Goal: Task Accomplishment & Management: Manage account settings

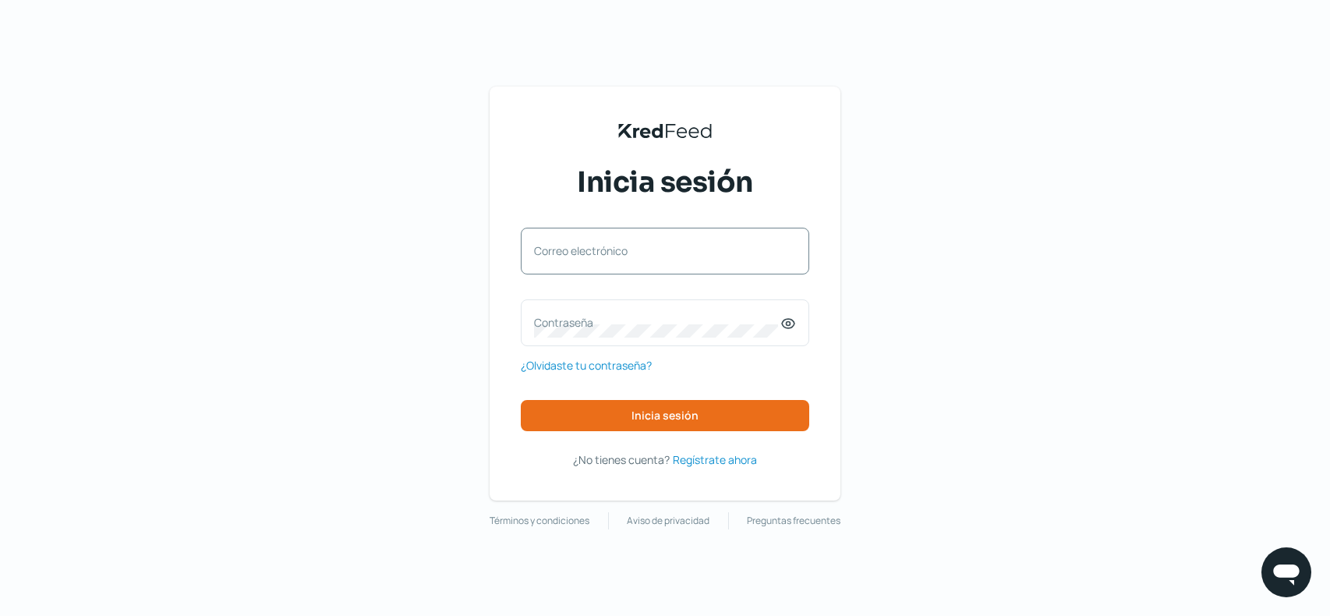
click at [780, 242] on div "Correo electrónico" at bounding box center [665, 251] width 288 height 47
type input "[EMAIL_ADDRESS][DOMAIN_NAME]"
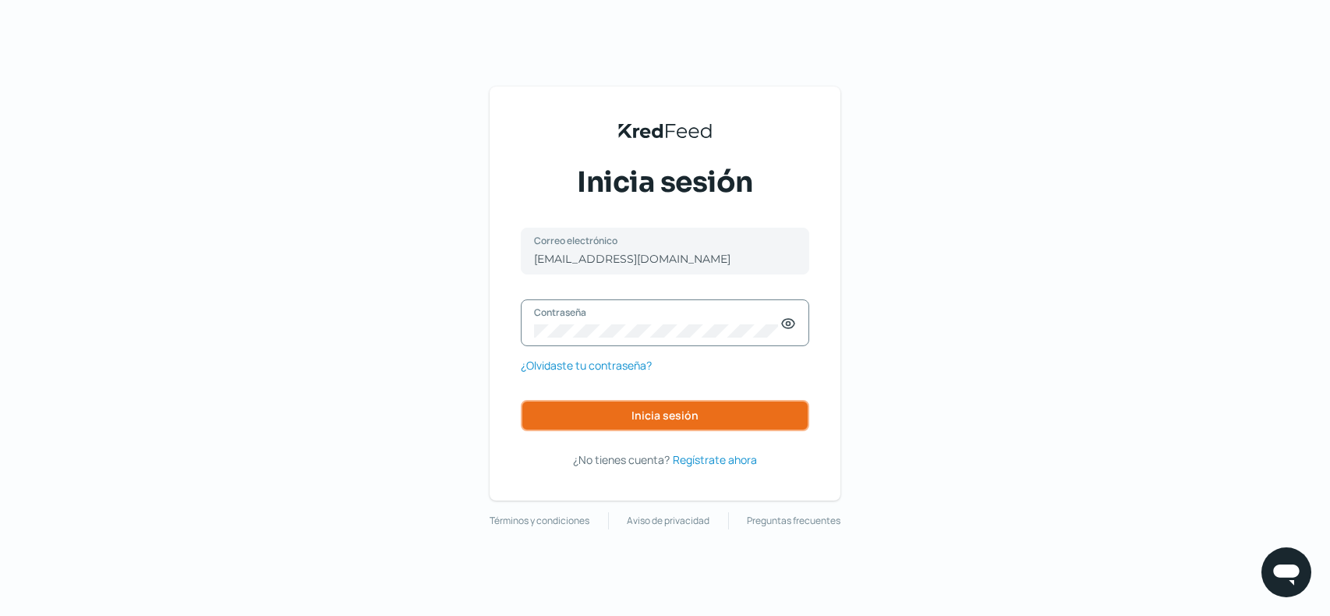
click at [616, 412] on button "Inicia sesión" at bounding box center [665, 415] width 288 height 31
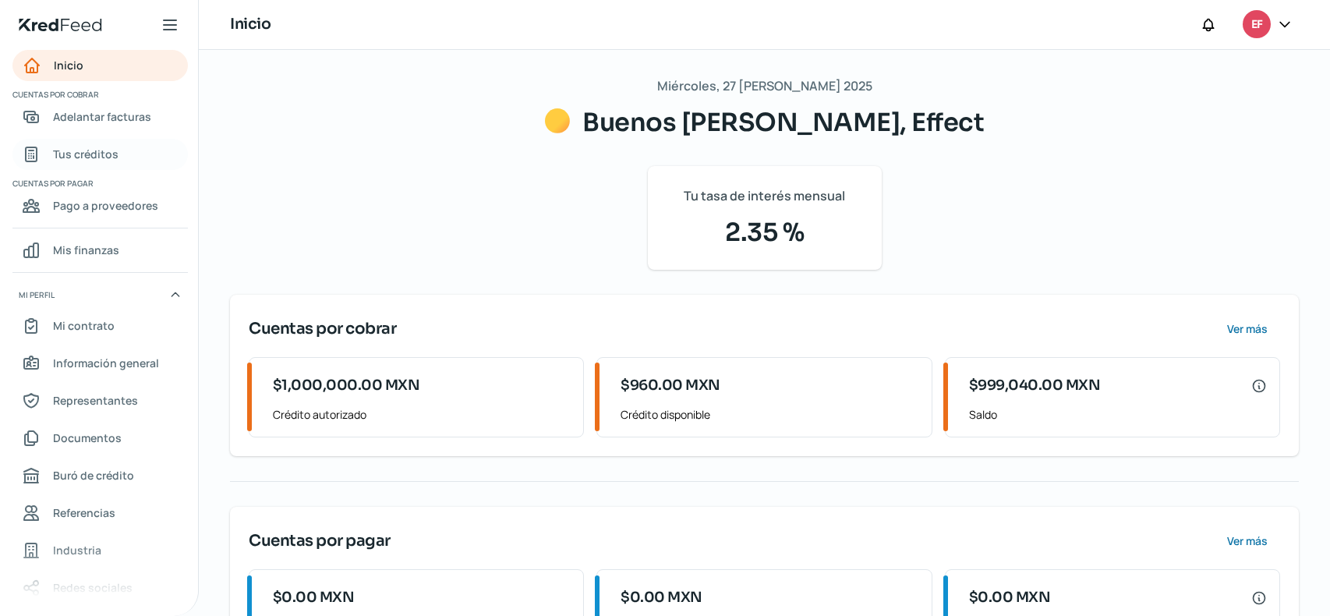
click at [91, 157] on span "Tus créditos" at bounding box center [85, 153] width 65 height 19
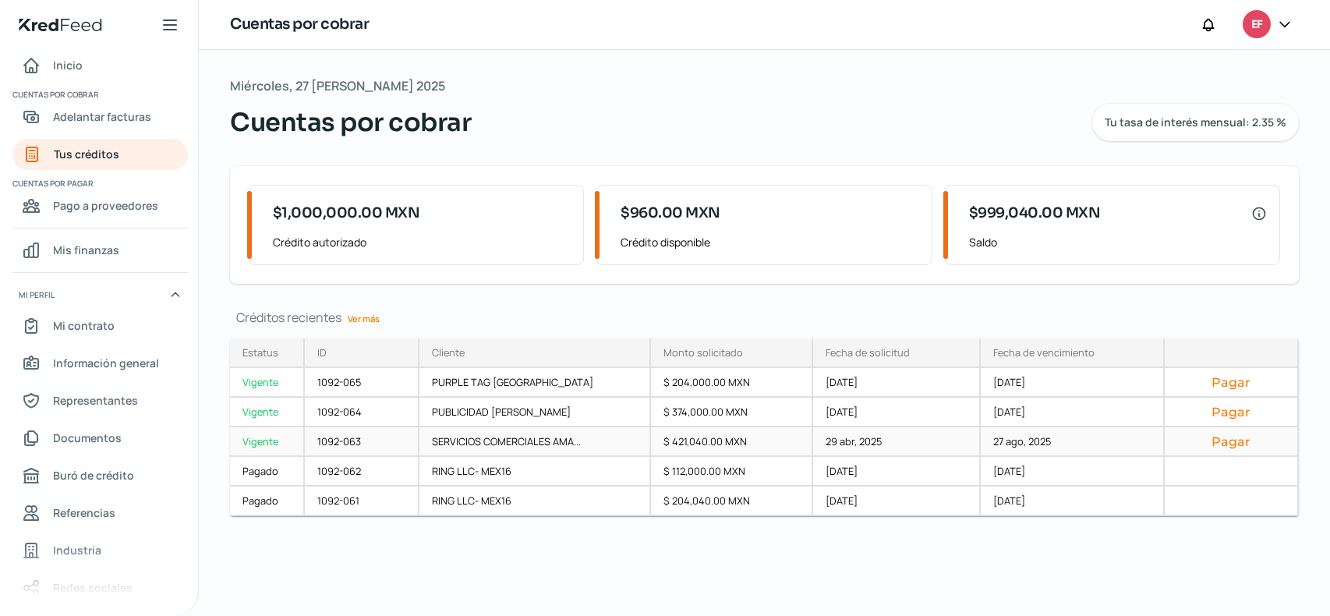
click at [673, 447] on div "$ 421,040.00 MXN" at bounding box center [732, 442] width 162 height 30
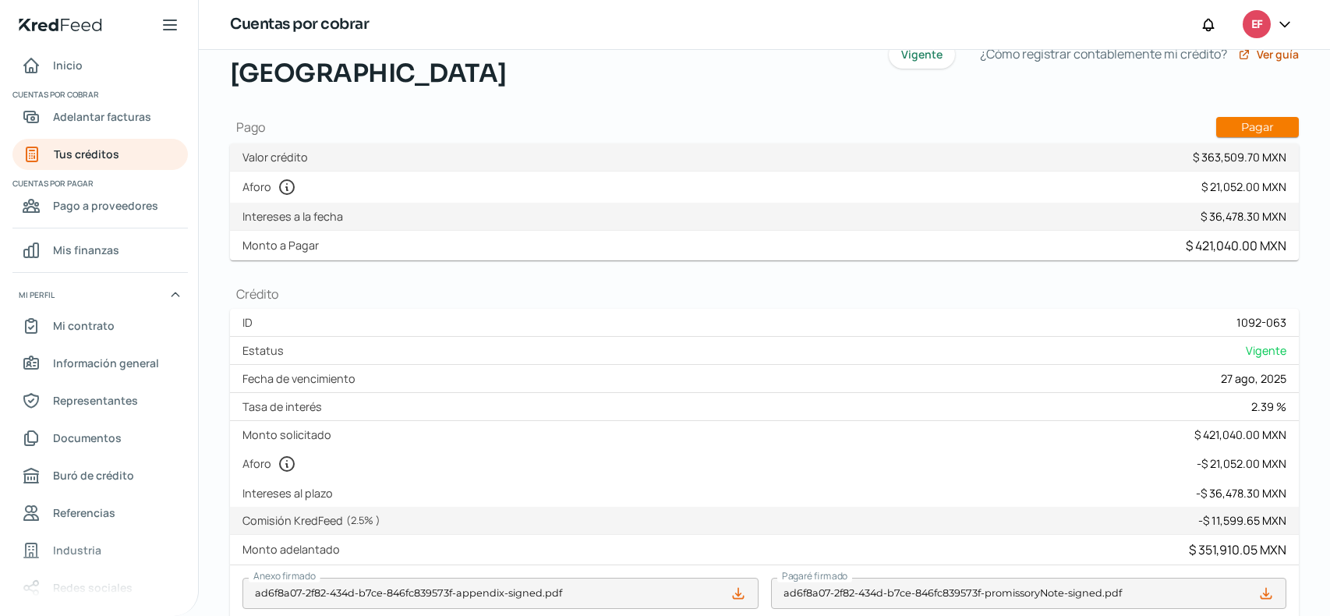
scroll to position [234, 0]
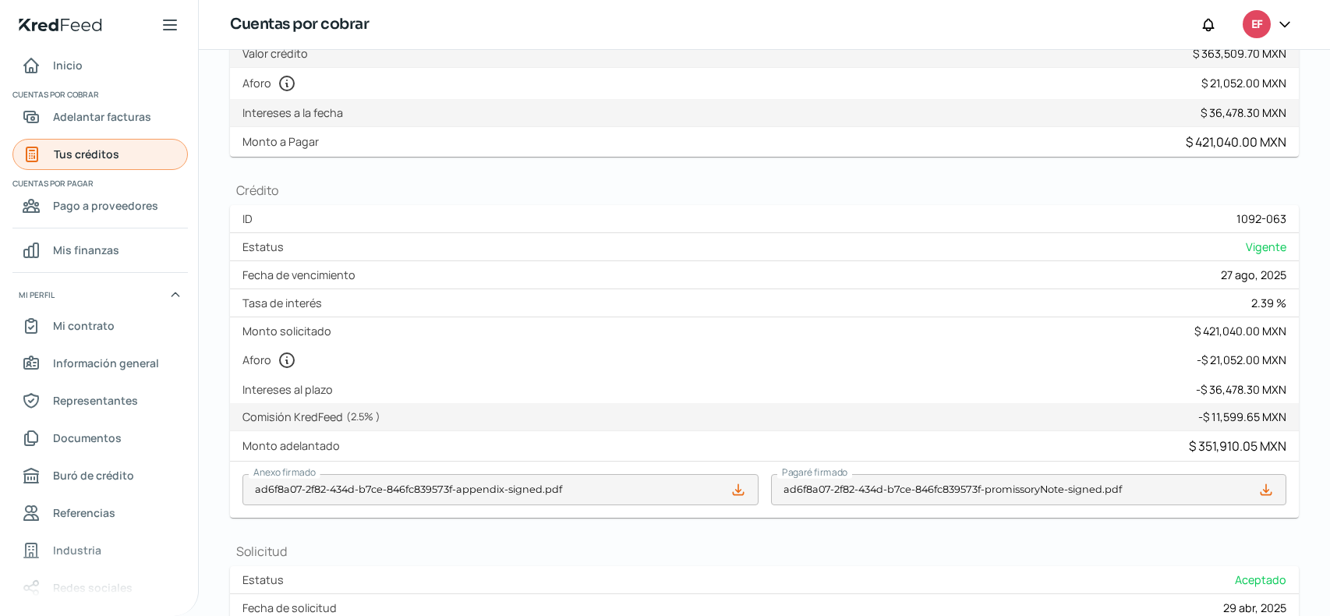
click at [83, 154] on span "Tus créditos" at bounding box center [86, 153] width 65 height 19
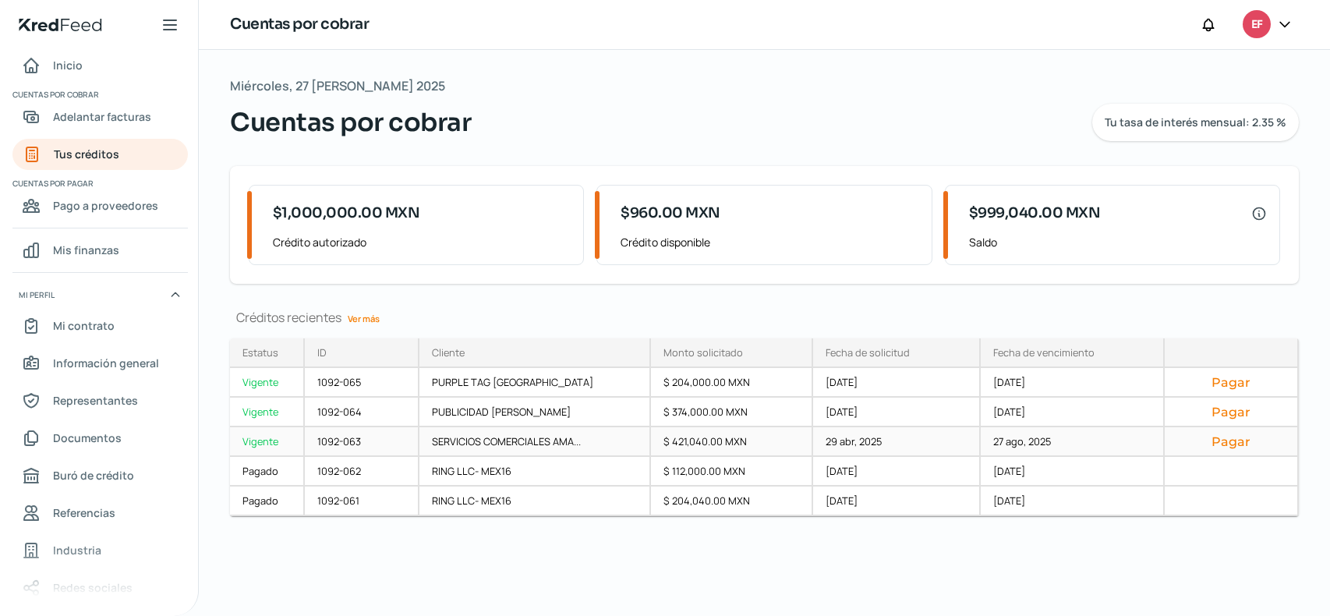
click at [1223, 438] on button "Pagar" at bounding box center [1231, 441] width 108 height 16
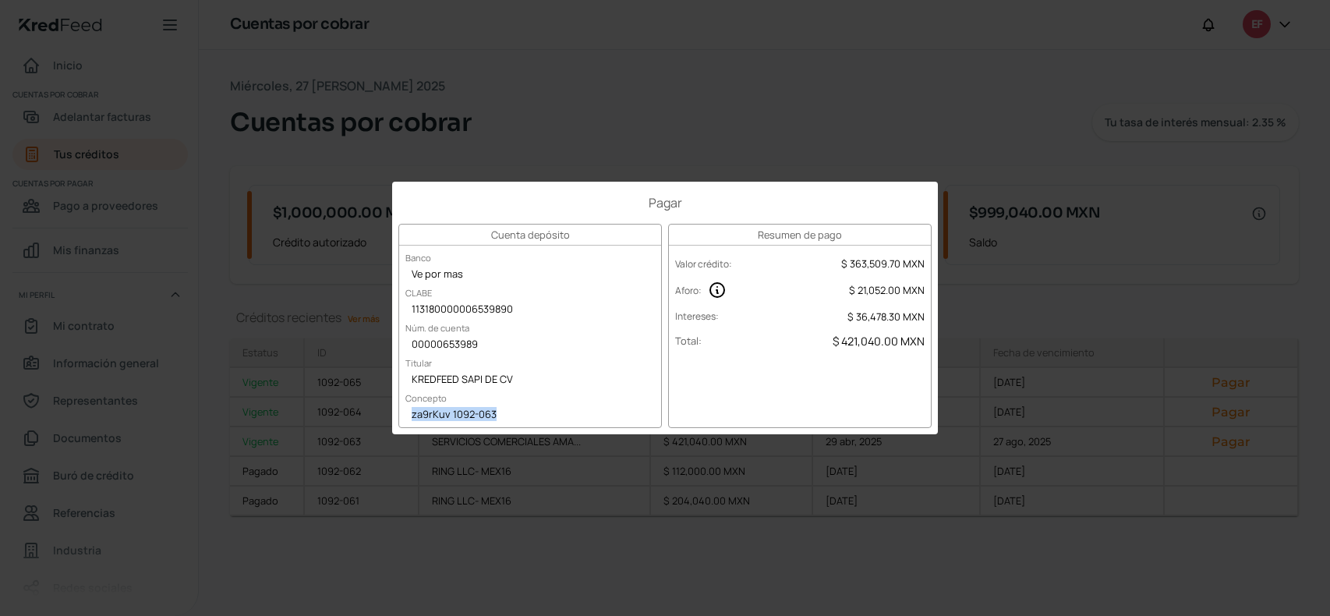
click at [904, 102] on div "Pagar Cuenta depósito Banco Ve por mas [PERSON_NAME] 113180000006539890 Núm. de…" at bounding box center [665, 308] width 1330 height 616
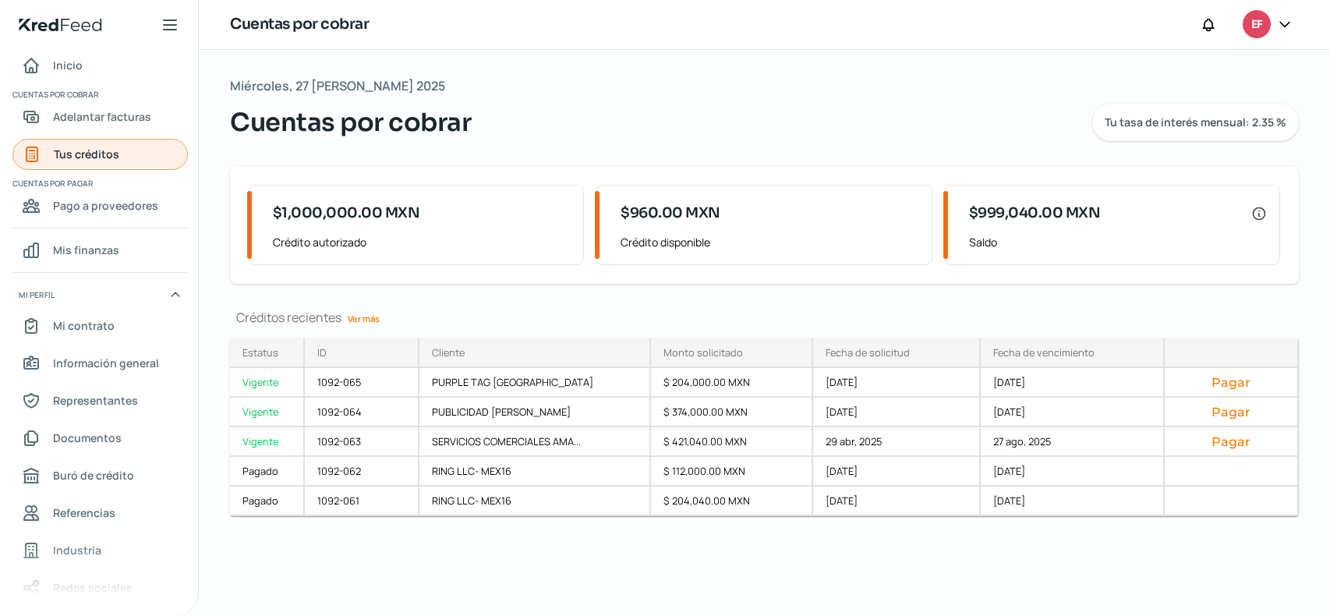
click at [115, 164] on link "Tus créditos" at bounding box center [99, 154] width 175 height 31
click at [108, 119] on span "Adelantar facturas" at bounding box center [102, 116] width 98 height 19
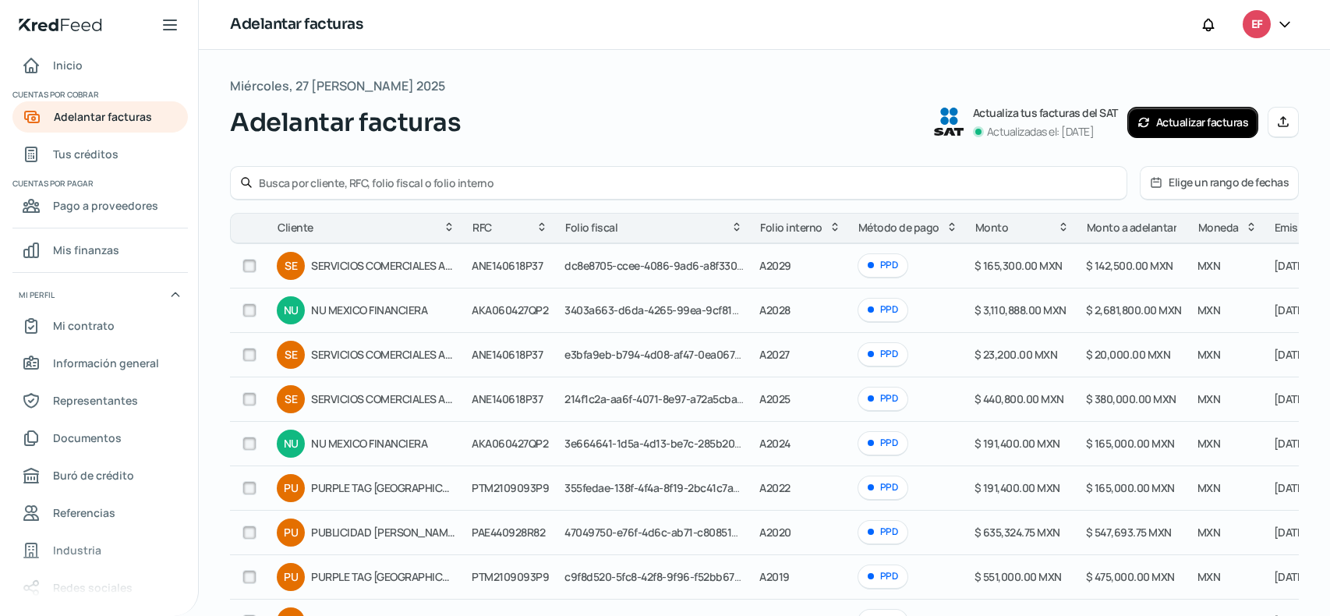
click at [249, 399] on input "checkbox" at bounding box center [249, 399] width 14 height 14
checkbox input "true"
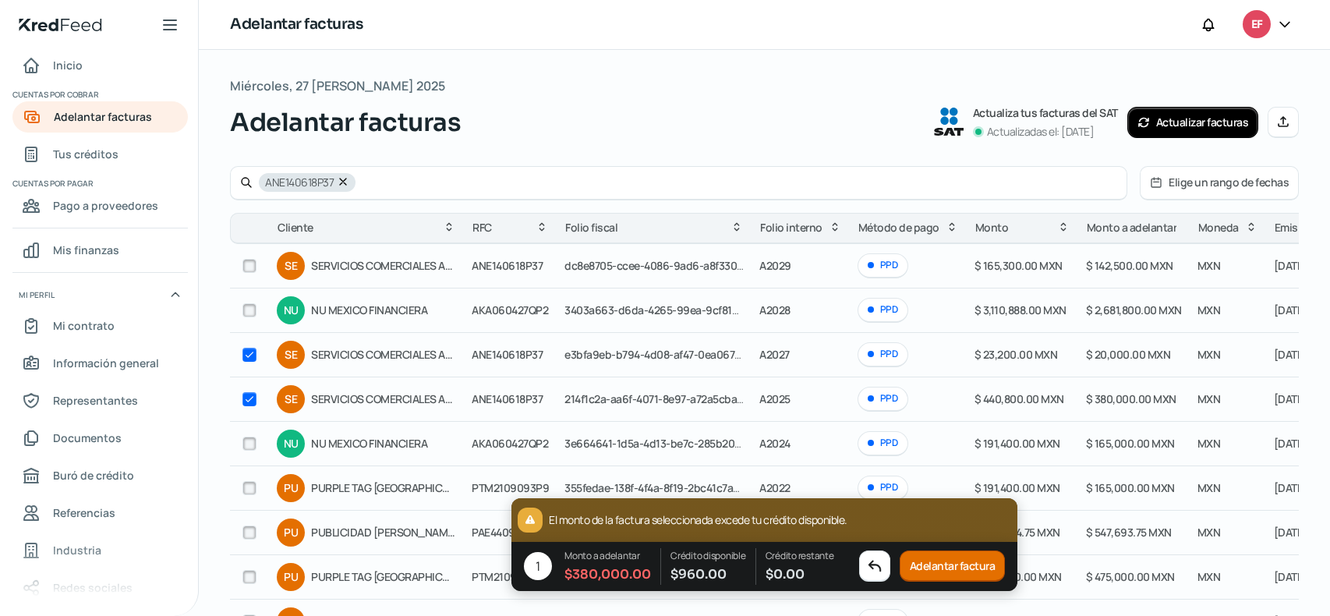
checkbox input "true"
checkbox input "false"
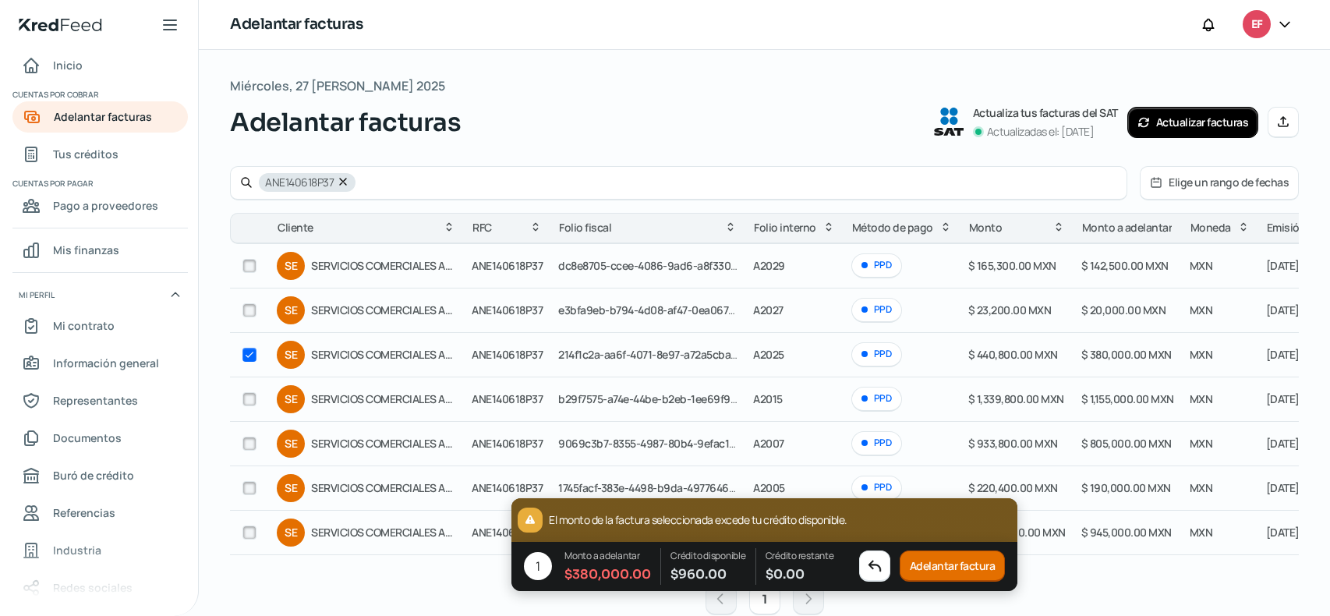
click at [247, 355] on input "checkbox" at bounding box center [249, 355] width 14 height 14
checkbox input "false"
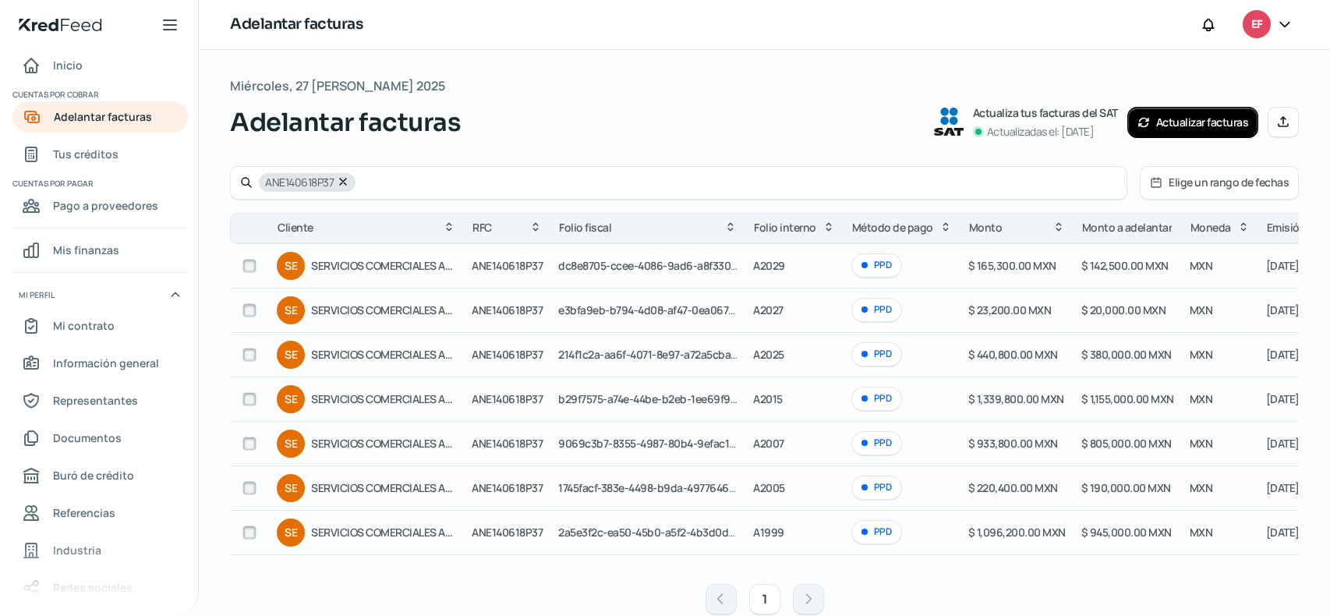
click at [723, 85] on div "Miércoles, 27 de agosto 2025 Adelantar facturas Actualiza tus facturas del SAT …" at bounding box center [764, 108] width 1069 height 66
click at [93, 152] on span "Tus créditos" at bounding box center [85, 153] width 65 height 19
